Goal: Transaction & Acquisition: Book appointment/travel/reservation

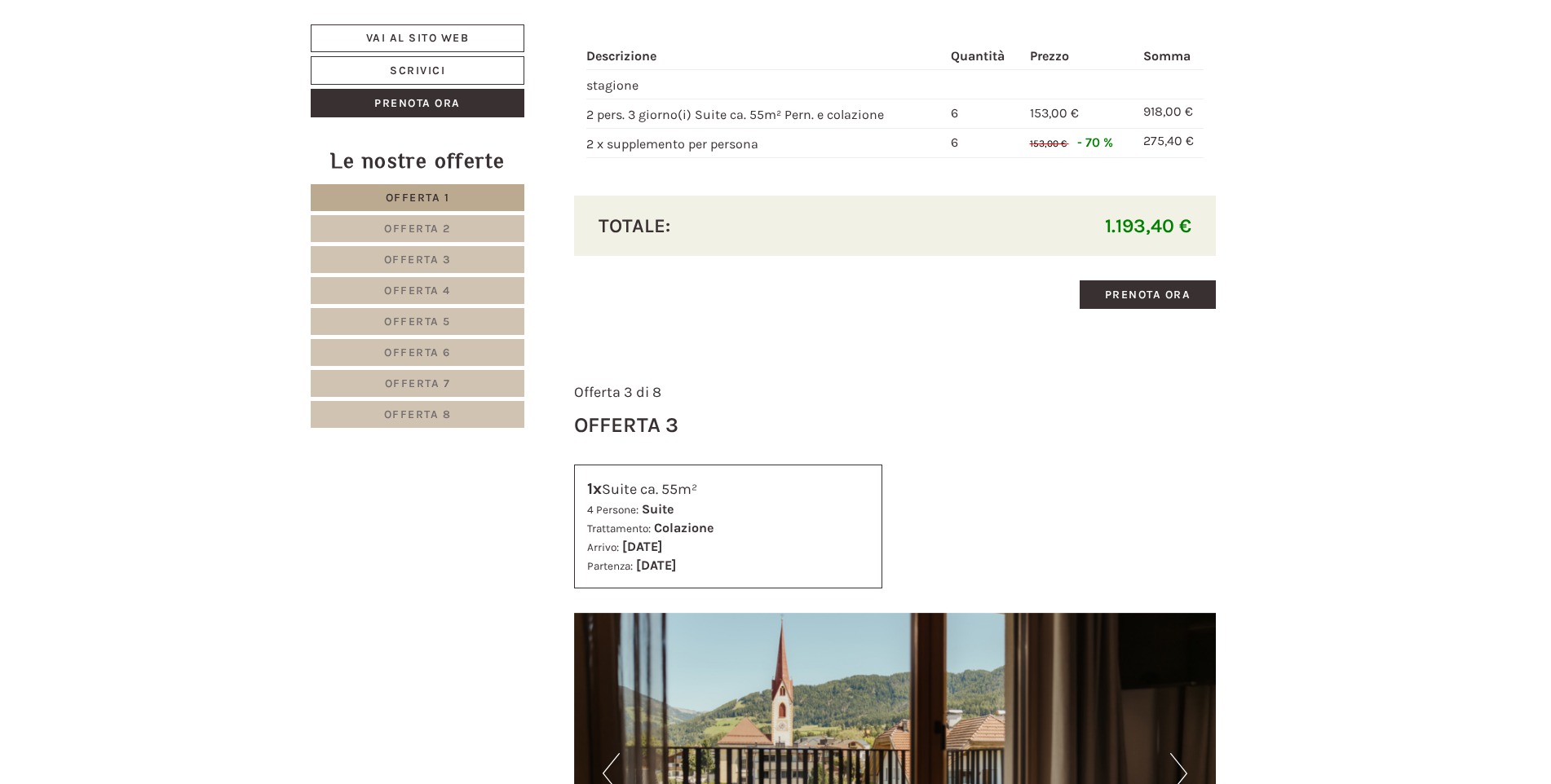
scroll to position [3587, 0]
